Goal: Find specific page/section: Find specific page/section

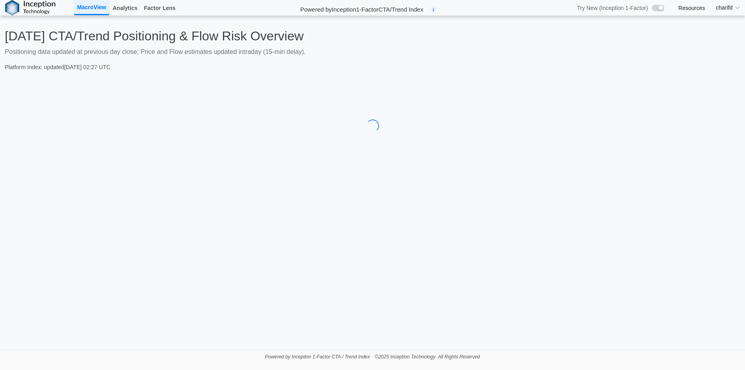
drag, startPoint x: 460, startPoint y: 59, endPoint x: 382, endPoint y: 58, distance: 77.9
click at [382, 58] on div "Today's CTA/Trend Positioning & Flow Risk Overview Positioning data updated at …" at bounding box center [373, 49] width 736 height 43
drag, startPoint x: 382, startPoint y: 58, endPoint x: 367, endPoint y: 58, distance: 14.8
click at [367, 58] on div "[DATE] CTA/Trend Positioning & Flow Risk Overview Positioning data updated at p…" at bounding box center [373, 49] width 736 height 43
drag, startPoint x: 370, startPoint y: 58, endPoint x: 332, endPoint y: 59, distance: 37.2
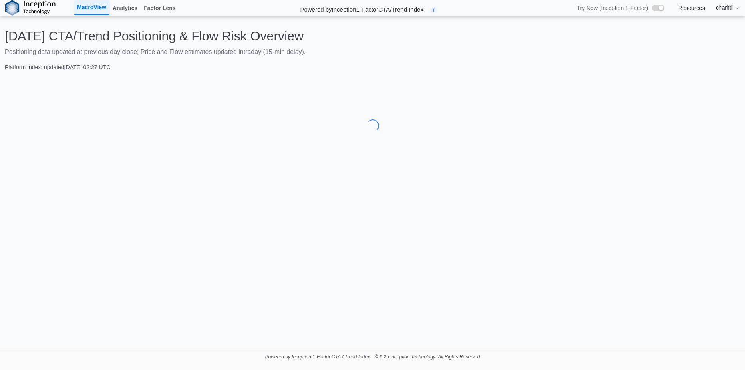
click at [333, 59] on div "[DATE] CTA/Trend Positioning & Flow Risk Overview Positioning data updated at p…" at bounding box center [373, 49] width 736 height 43
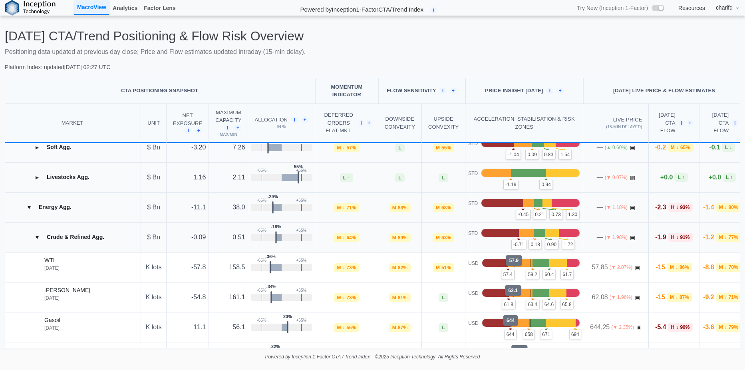
scroll to position [200, 1]
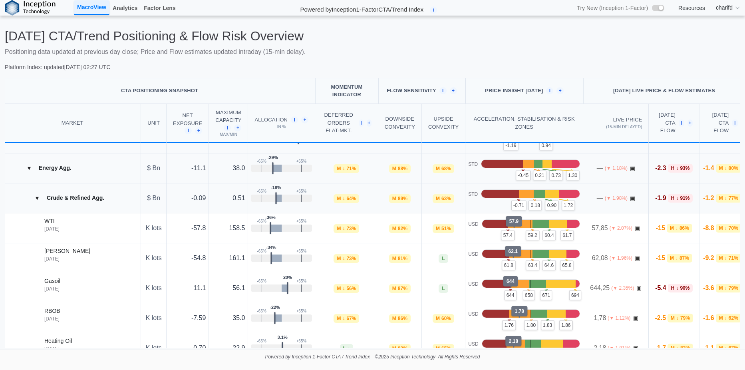
click at [38, 197] on button "▾" at bounding box center [37, 198] width 13 height 13
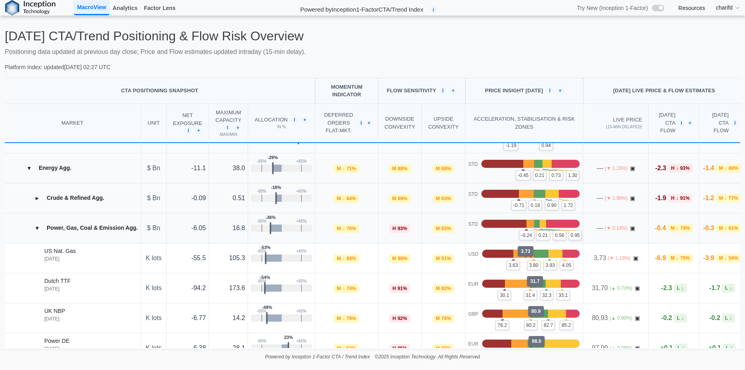
click at [41, 229] on button "▾" at bounding box center [37, 228] width 13 height 13
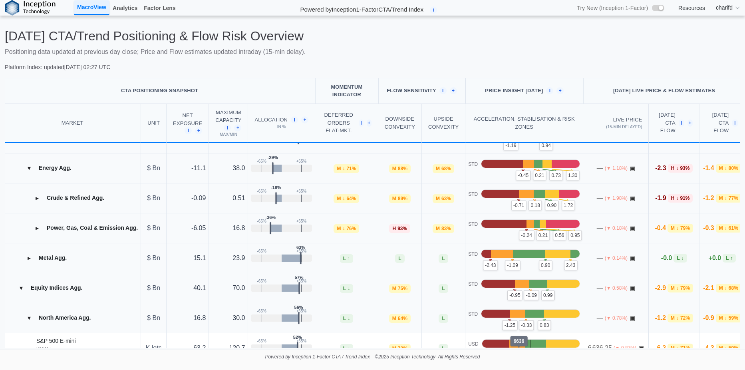
click at [29, 165] on button "▾" at bounding box center [29, 168] width 13 height 13
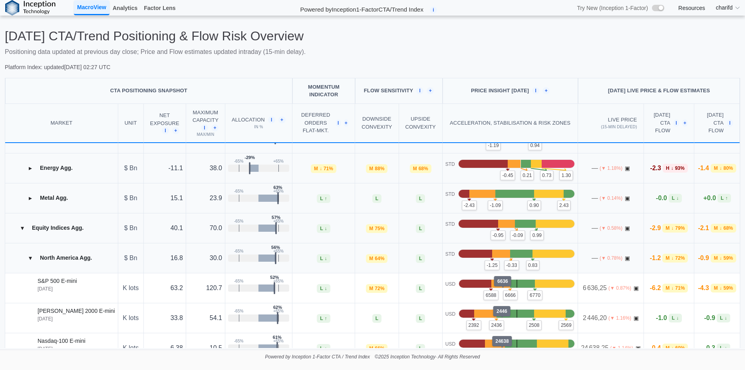
scroll to position [0, 0]
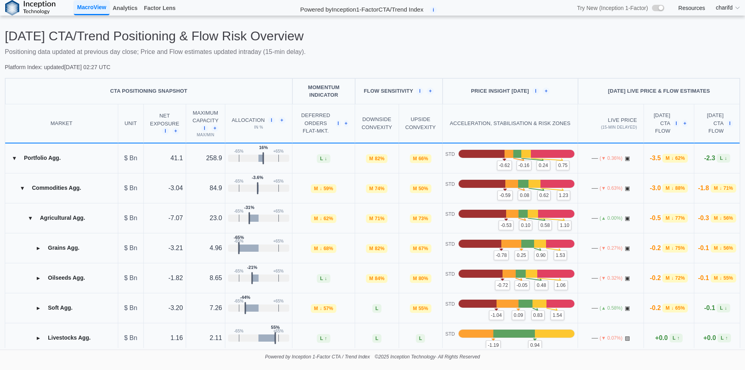
click at [731, 8] on span "charifd" at bounding box center [724, 8] width 17 height 8
drag, startPoint x: 432, startPoint y: 61, endPoint x: 338, endPoint y: 69, distance: 94.2
click at [338, 69] on p "Platform Index: updated 14 Oct 2025, 02:27 UTC" at bounding box center [373, 67] width 736 height 8
drag, startPoint x: 337, startPoint y: 69, endPoint x: 231, endPoint y: 73, distance: 106.8
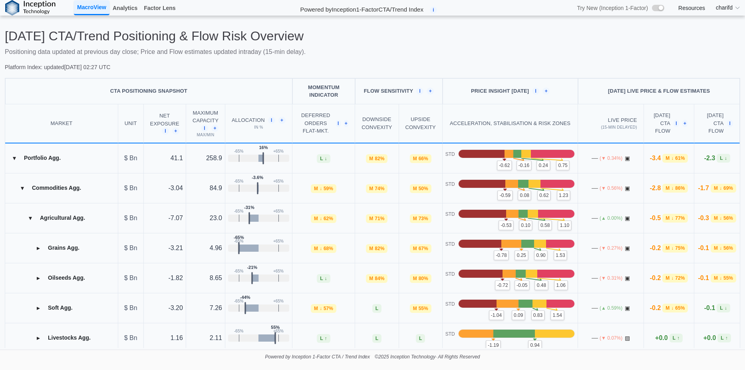
click at [231, 73] on div "Today's CTA/Trend Positioning & Flow Risk Overview Positioning data updated at …" at bounding box center [372, 182] width 745 height 332
drag, startPoint x: 231, startPoint y: 73, endPoint x: 212, endPoint y: 73, distance: 18.8
drag, startPoint x: 212, startPoint y: 73, endPoint x: 175, endPoint y: 72, distance: 36.4
click at [178, 73] on div "Today's CTA/Trend Positioning & Flow Risk Overview Positioning data updated at …" at bounding box center [372, 182] width 745 height 332
drag, startPoint x: 175, startPoint y: 72, endPoint x: 162, endPoint y: 72, distance: 13.6
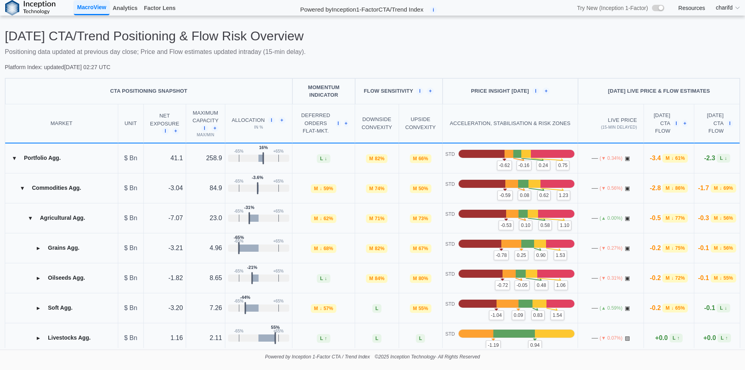
drag, startPoint x: 162, startPoint y: 72, endPoint x: 157, endPoint y: 72, distance: 5.2
click at [157, 72] on div "Today's CTA/Trend Positioning & Flow Risk Overview Positioning data updated at …" at bounding box center [372, 182] width 745 height 332
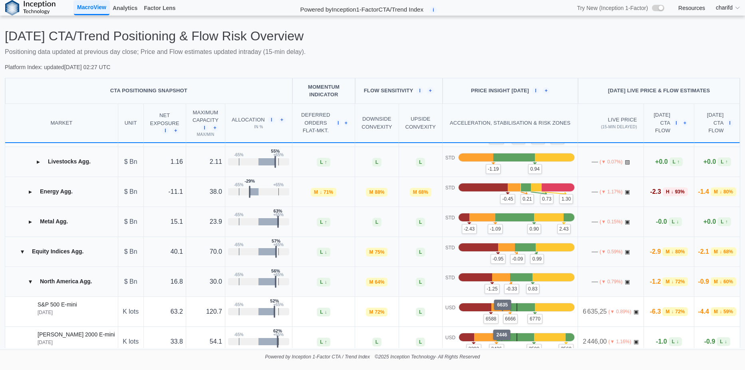
scroll to position [200, 0]
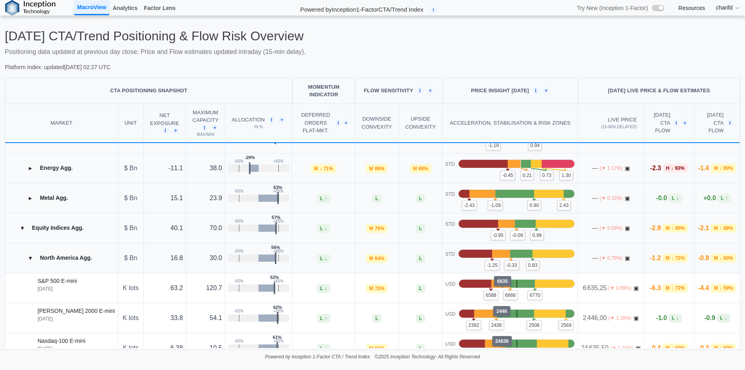
click at [676, 199] on span "↓" at bounding box center [677, 198] width 2 height 7
click at [666, 230] on span "M" at bounding box center [668, 228] width 4 height 7
drag, startPoint x: 483, startPoint y: 50, endPoint x: 434, endPoint y: 49, distance: 49.2
click at [434, 49] on p "Positioning data updated at previous day close; Price and Flow estimates update…" at bounding box center [373, 52] width 736 height 10
drag, startPoint x: 434, startPoint y: 49, endPoint x: 404, endPoint y: 50, distance: 30.0
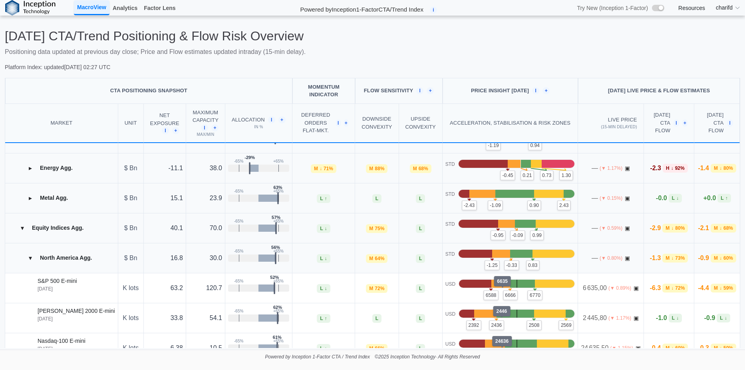
click at [404, 50] on p "Positioning data updated at previous day close; Price and Flow estimates update…" at bounding box center [373, 52] width 736 height 10
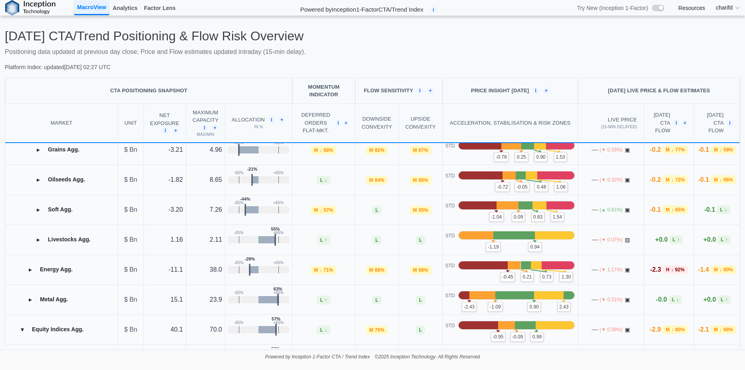
scroll to position [0, 0]
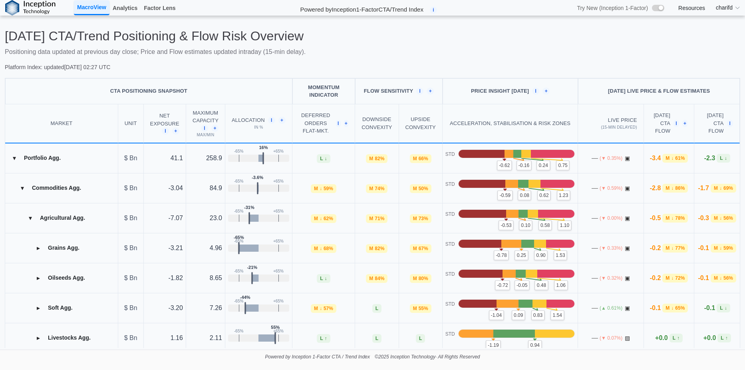
drag, startPoint x: 430, startPoint y: 38, endPoint x: 382, endPoint y: 45, distance: 48.5
click at [382, 45] on div "Today's CTA/Trend Positioning & Flow Risk Overview Positioning data updated at …" at bounding box center [373, 49] width 736 height 43
drag, startPoint x: 382, startPoint y: 45, endPoint x: 358, endPoint y: 52, distance: 24.8
click at [355, 51] on p "Positioning data updated at previous day close; Price and Flow estimates update…" at bounding box center [373, 52] width 736 height 10
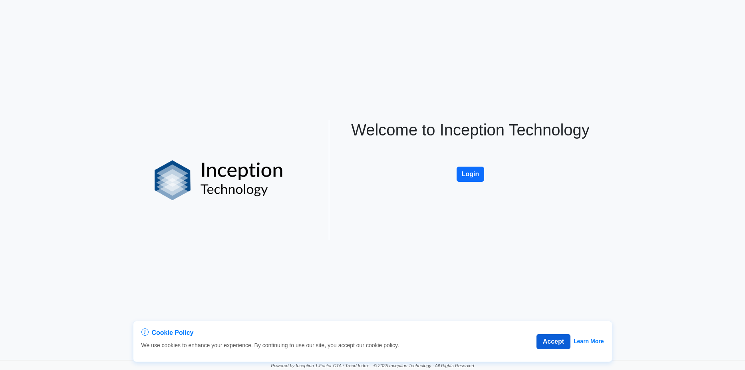
click at [552, 344] on button "Accept" at bounding box center [554, 341] width 34 height 15
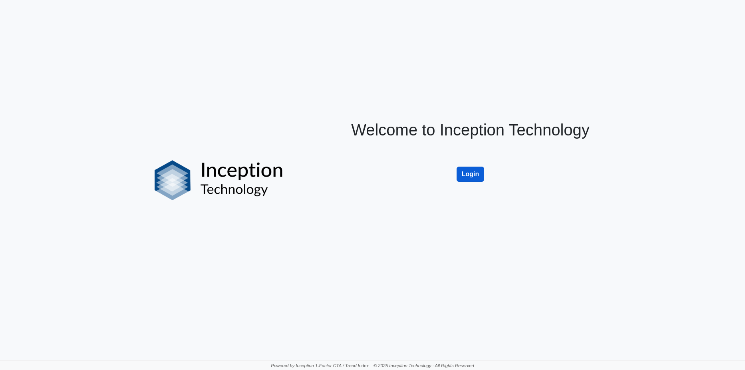
click at [470, 176] on button "Login" at bounding box center [471, 174] width 28 height 15
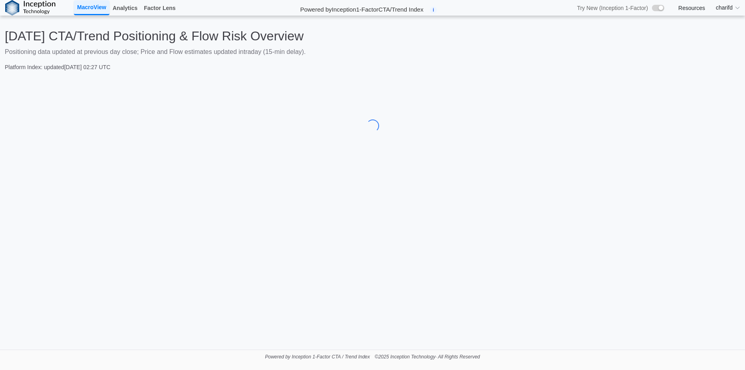
click at [250, 193] on main "[DATE] CTA/Trend Positioning & Flow Risk Overview Positioning data updated at p…" at bounding box center [372, 183] width 745 height 334
